Goal: Transaction & Acquisition: Obtain resource

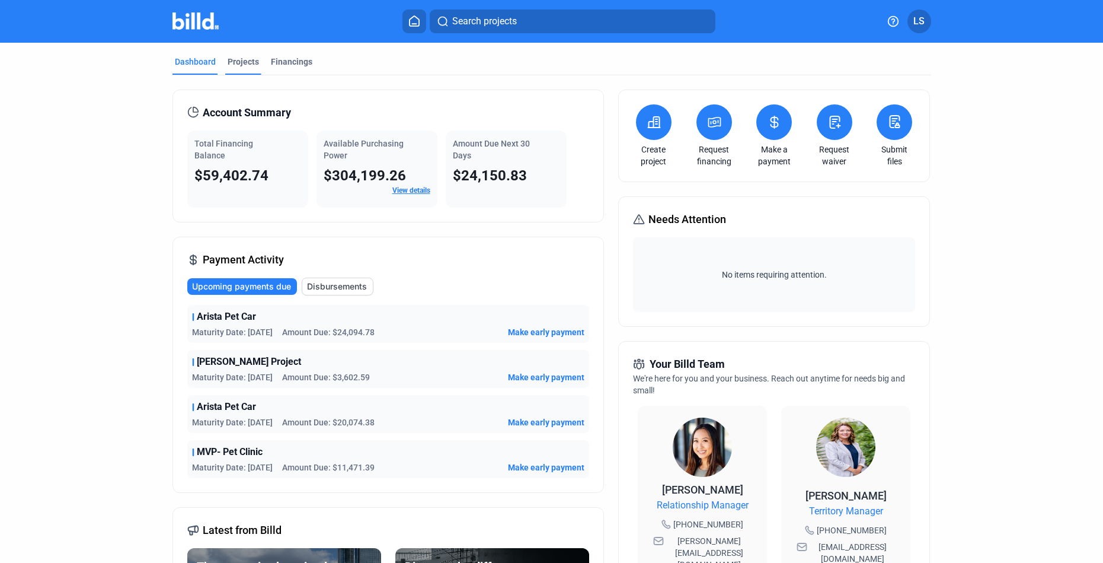
click at [243, 60] on div "Projects" at bounding box center [243, 62] width 31 height 12
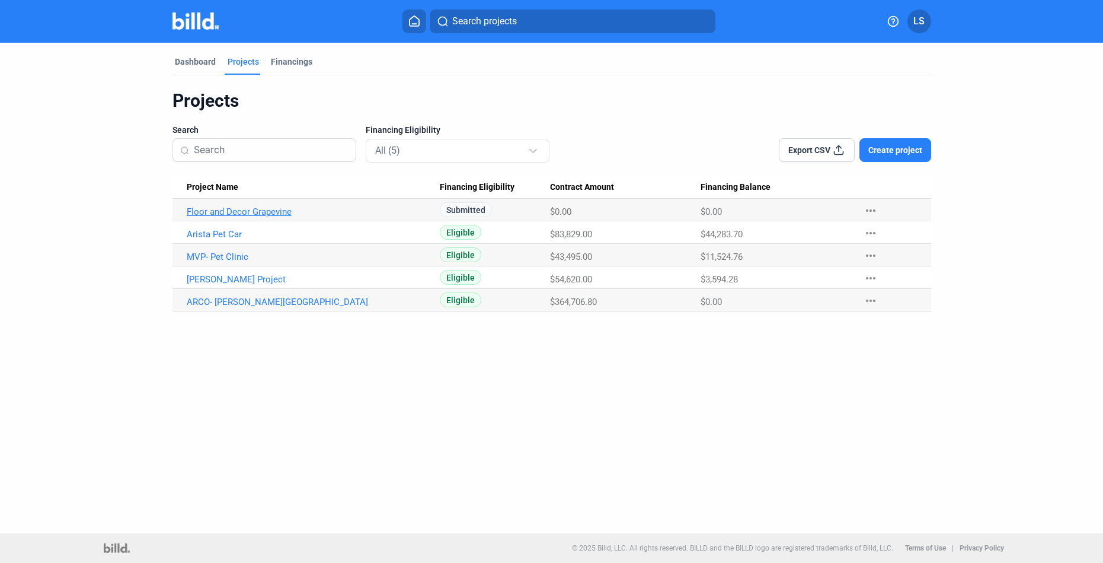
click at [338, 211] on link "Floor and Decor Grapevine" at bounding box center [314, 211] width 254 height 11
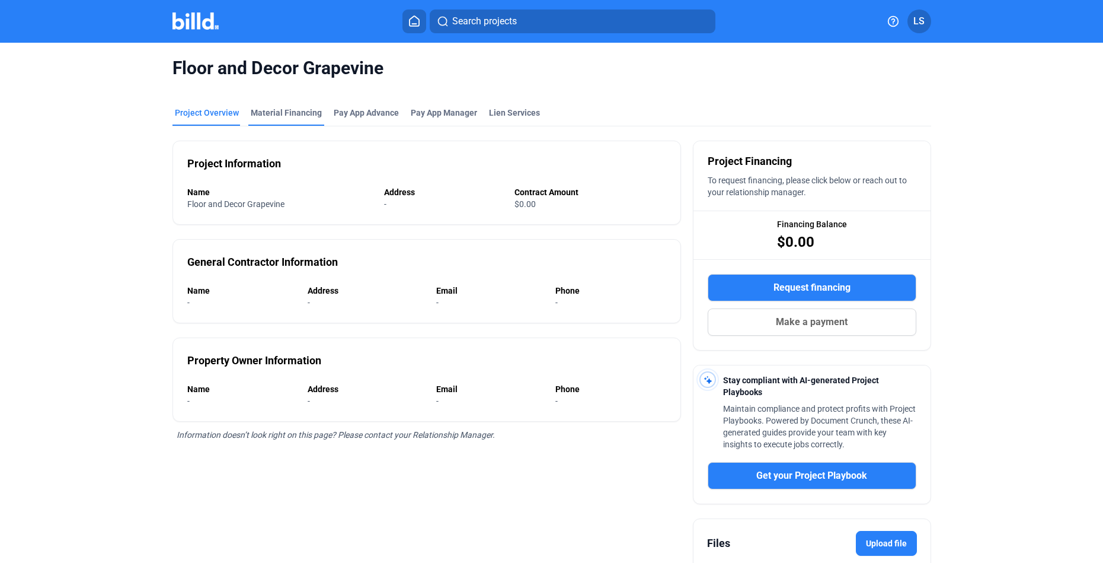
click at [294, 120] on div "Material Financing" at bounding box center [286, 116] width 76 height 19
